Goal: Find specific page/section: Find specific page/section

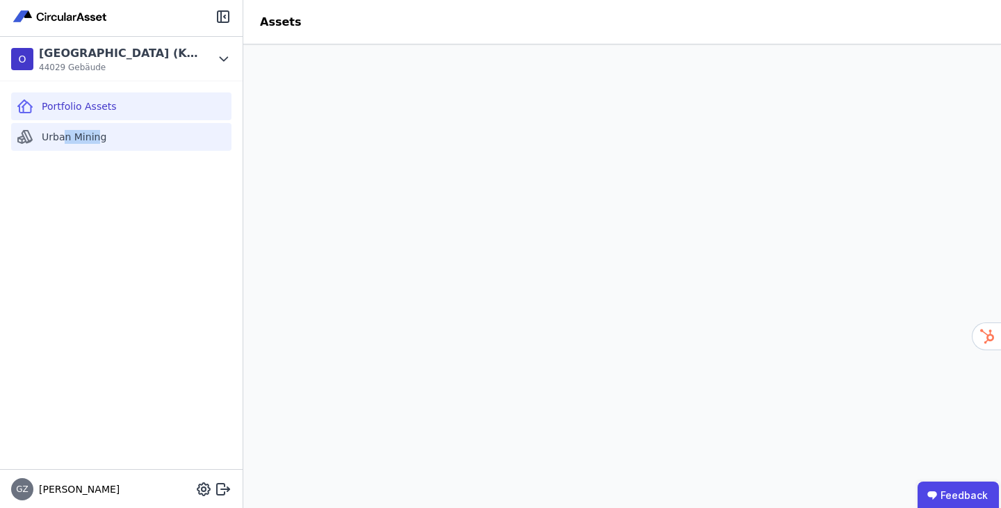
drag, startPoint x: 64, startPoint y: 156, endPoint x: 103, endPoint y: 123, distance: 51.3
click at [103, 123] on div "Portfolio Assets Urban Mining" at bounding box center [121, 275] width 243 height 388
click at [103, 123] on div "Urban Mining" at bounding box center [121, 137] width 220 height 28
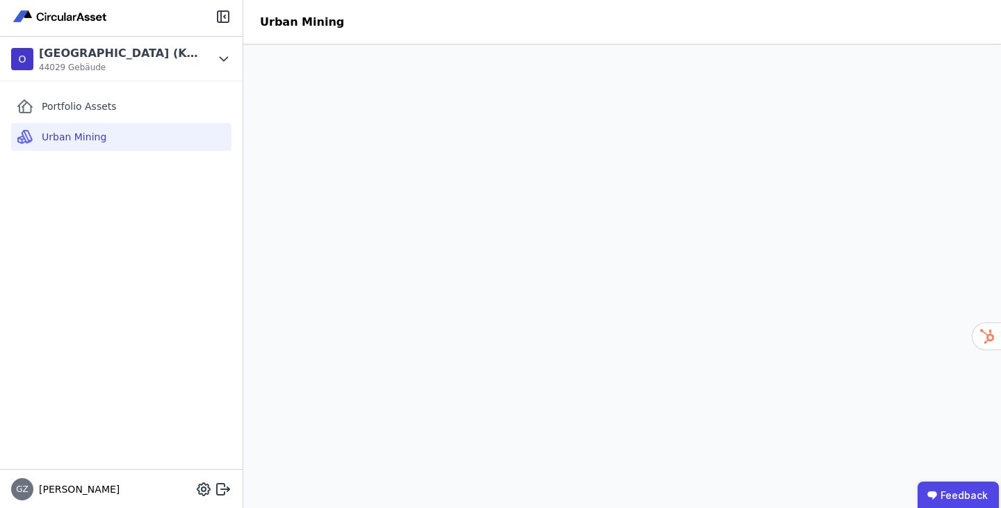
click at [33, 275] on div "Portfolio Assets Urban Mining" at bounding box center [121, 275] width 243 height 388
click at [98, 108] on span "Portfolio Assets" at bounding box center [79, 106] width 75 height 14
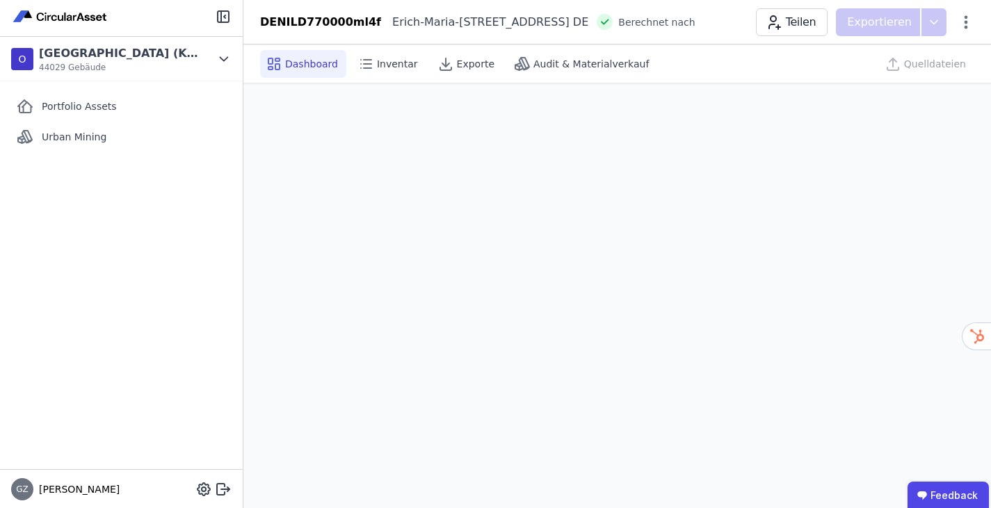
click at [98, 122] on div "Portfolio Assets Urban Mining" at bounding box center [121, 275] width 243 height 388
click at [120, 103] on div "Portfolio Assets" at bounding box center [121, 106] width 220 height 28
